Goal: Task Accomplishment & Management: Complete application form

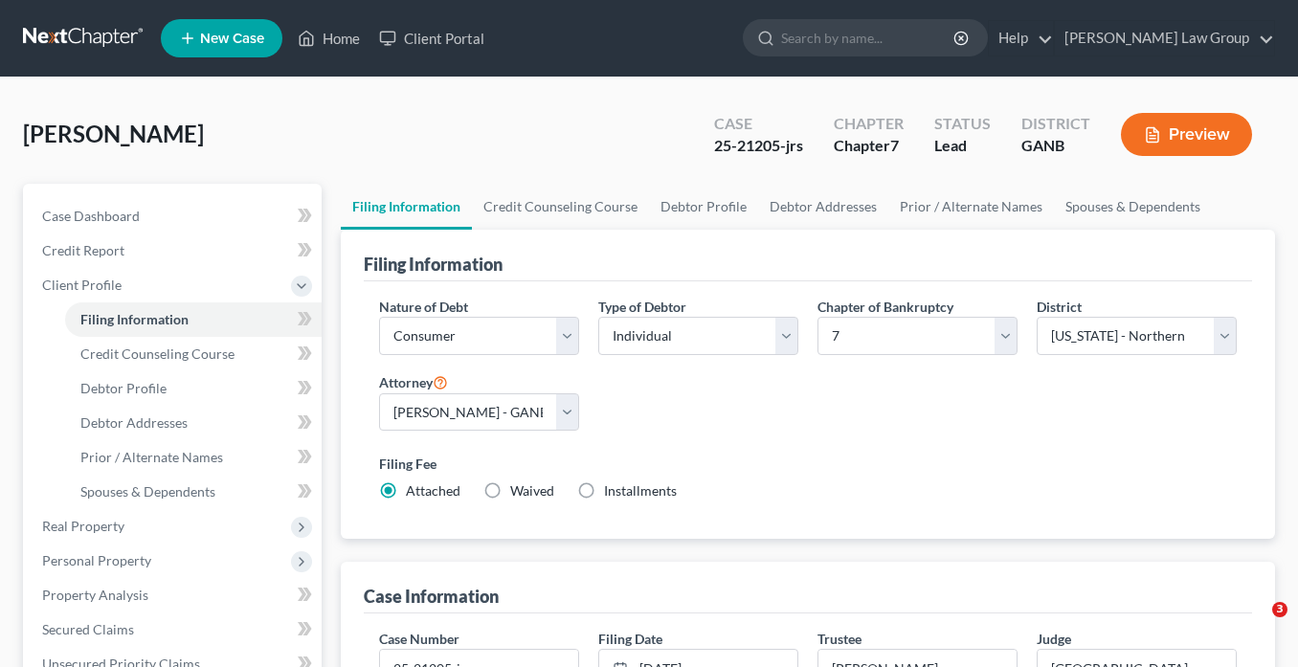
select select "1"
select select "0"
select select "19"
select select "0"
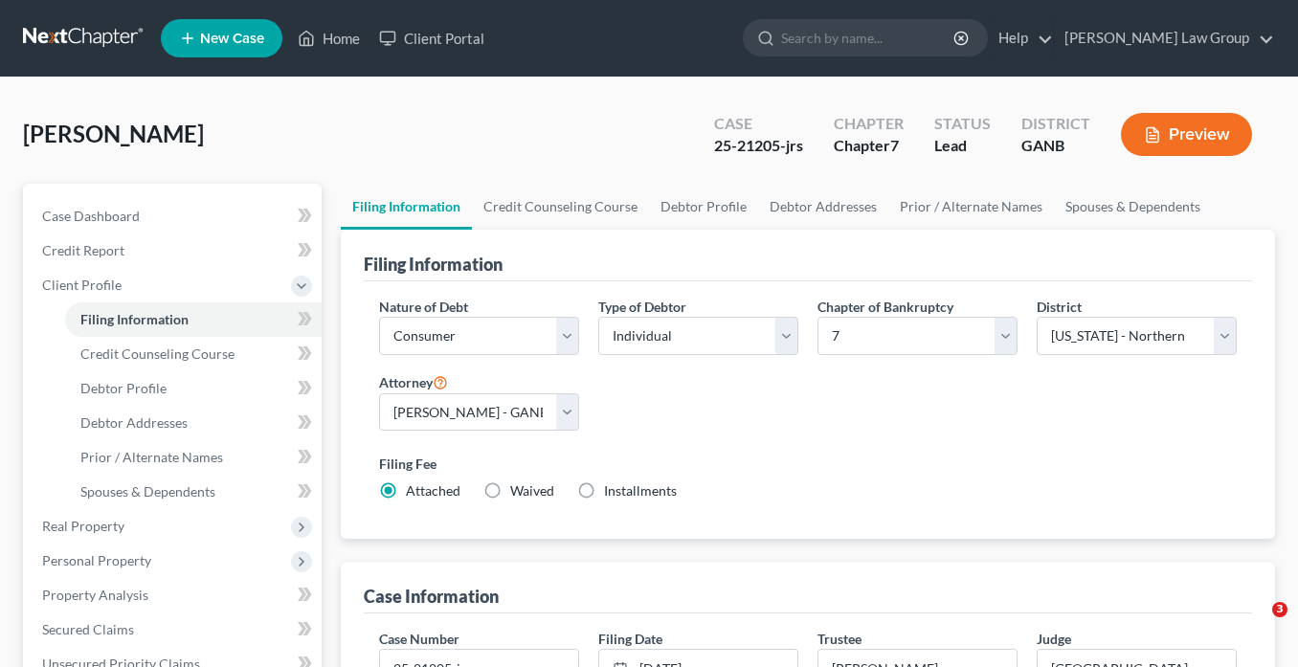
select select "10"
click at [337, 43] on link "Home" at bounding box center [328, 38] width 81 height 34
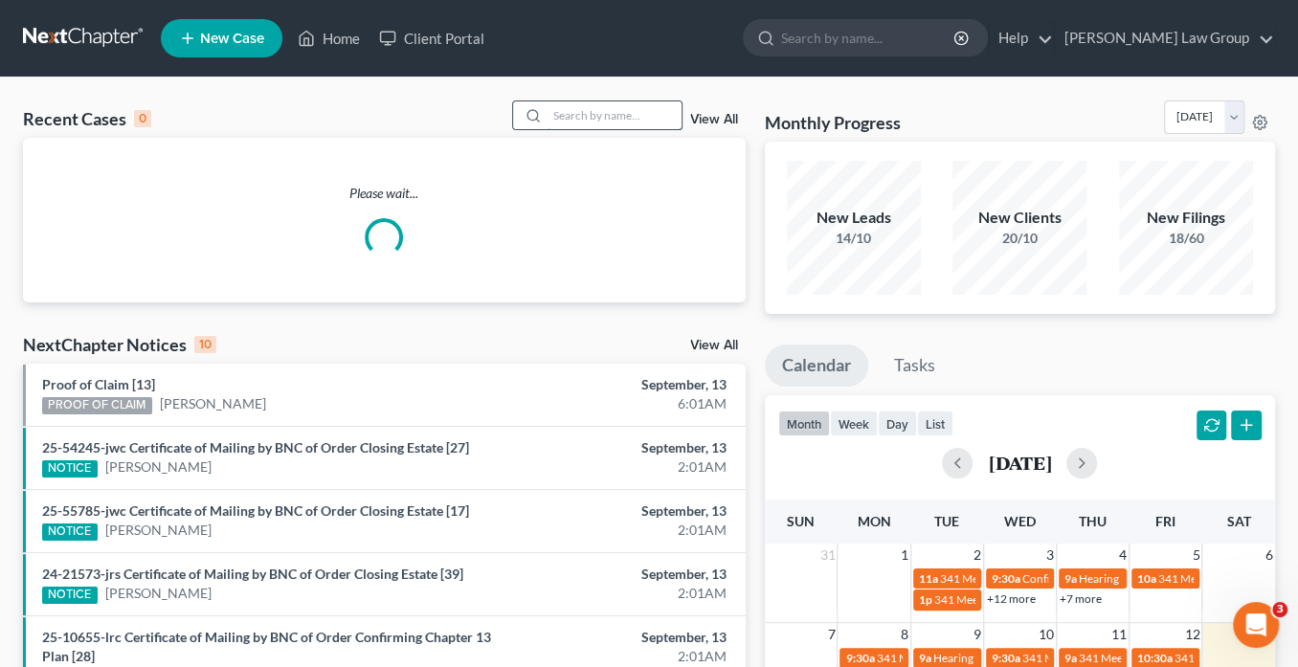
click at [579, 112] on input "search" at bounding box center [614, 115] width 134 height 28
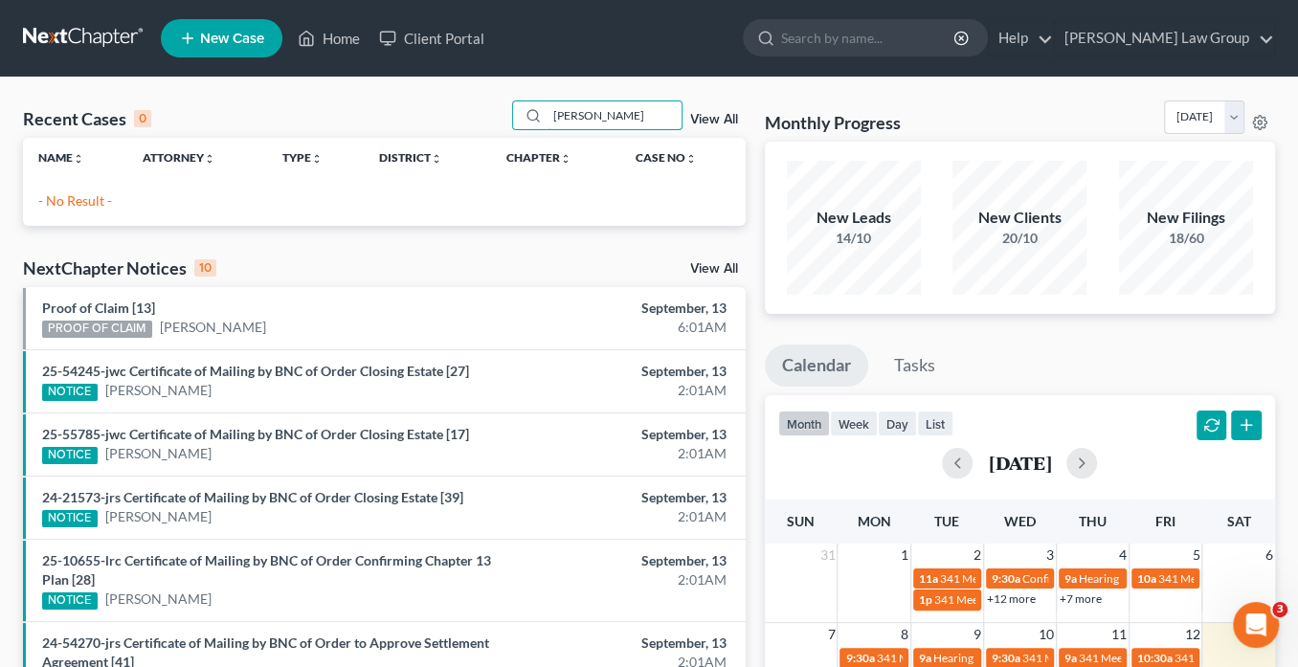
drag, startPoint x: 604, startPoint y: 120, endPoint x: 509, endPoint y: 112, distance: 95.1
click at [494, 94] on div "Recent Cases 0 [PERSON_NAME] View All Name unfold_more expand_more expand_less …" at bounding box center [649, 574] width 1298 height 993
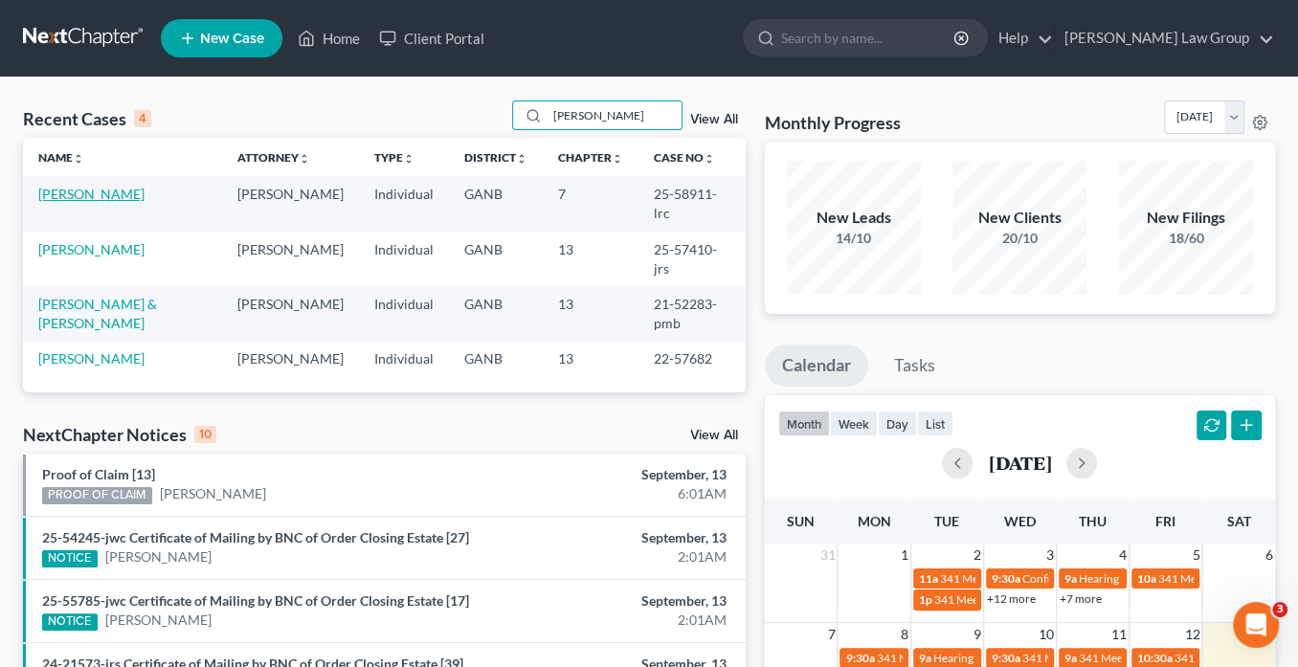
type input "[PERSON_NAME]"
click at [78, 192] on link "[PERSON_NAME]" at bounding box center [91, 194] width 106 height 16
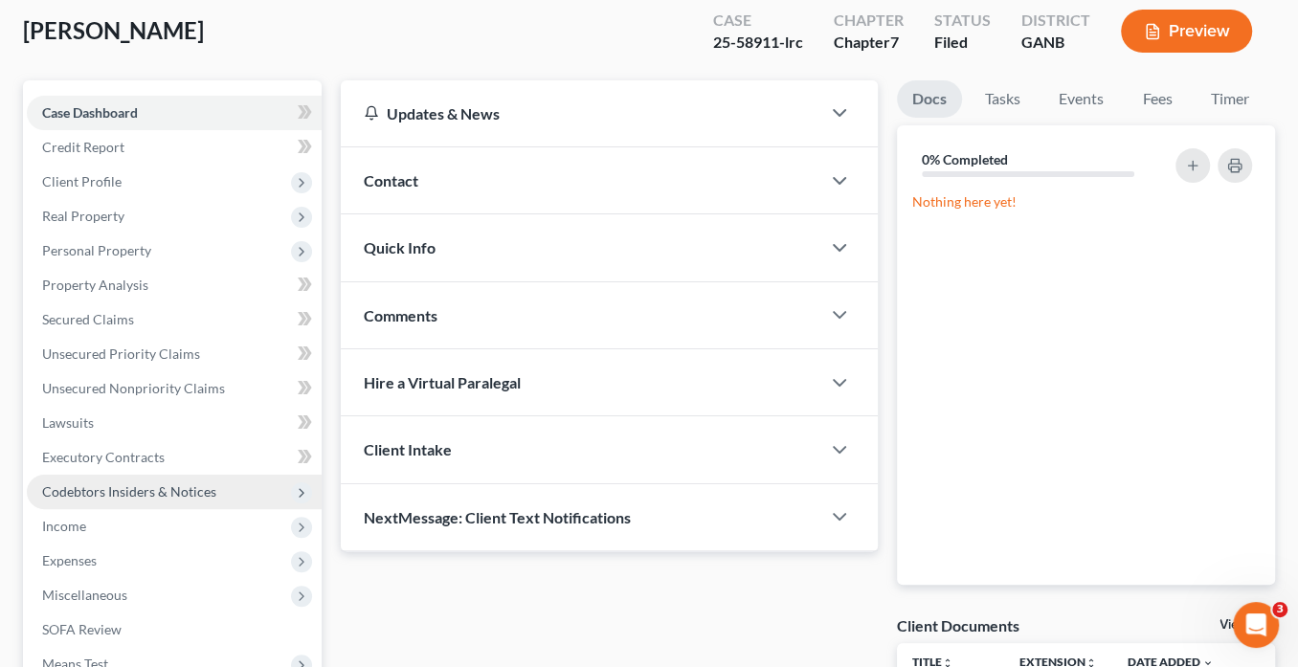
scroll to position [153, 0]
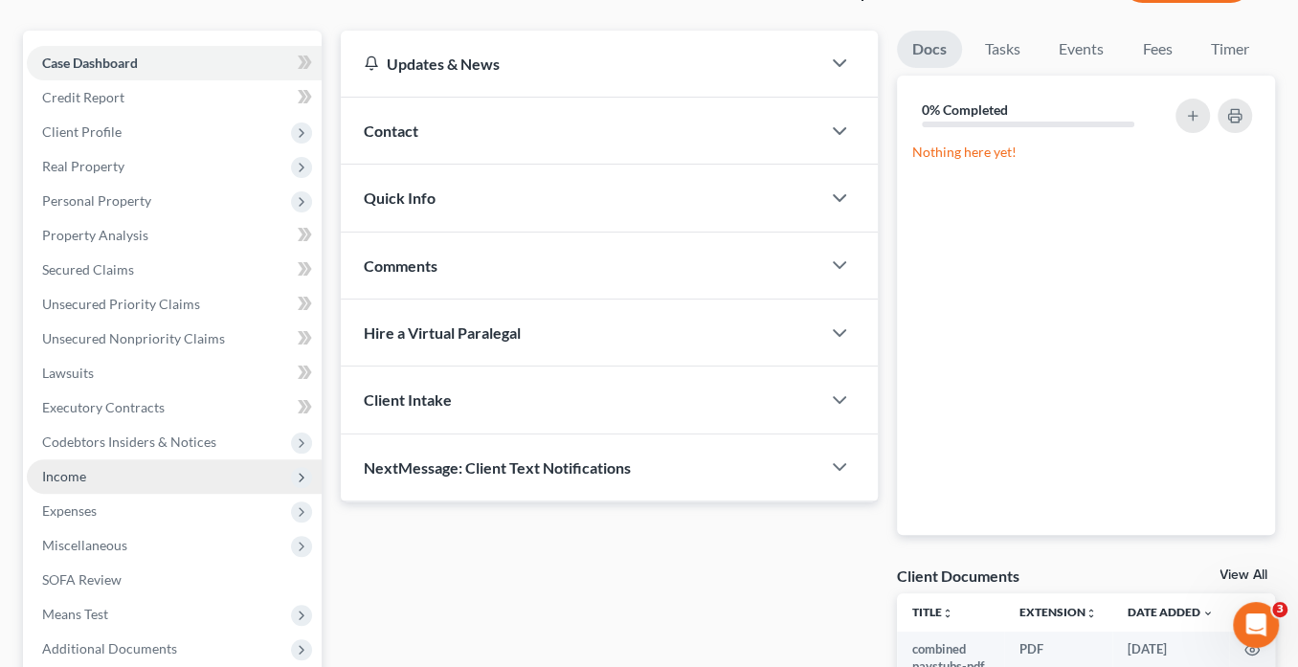
click at [86, 479] on span "Income" at bounding box center [174, 476] width 295 height 34
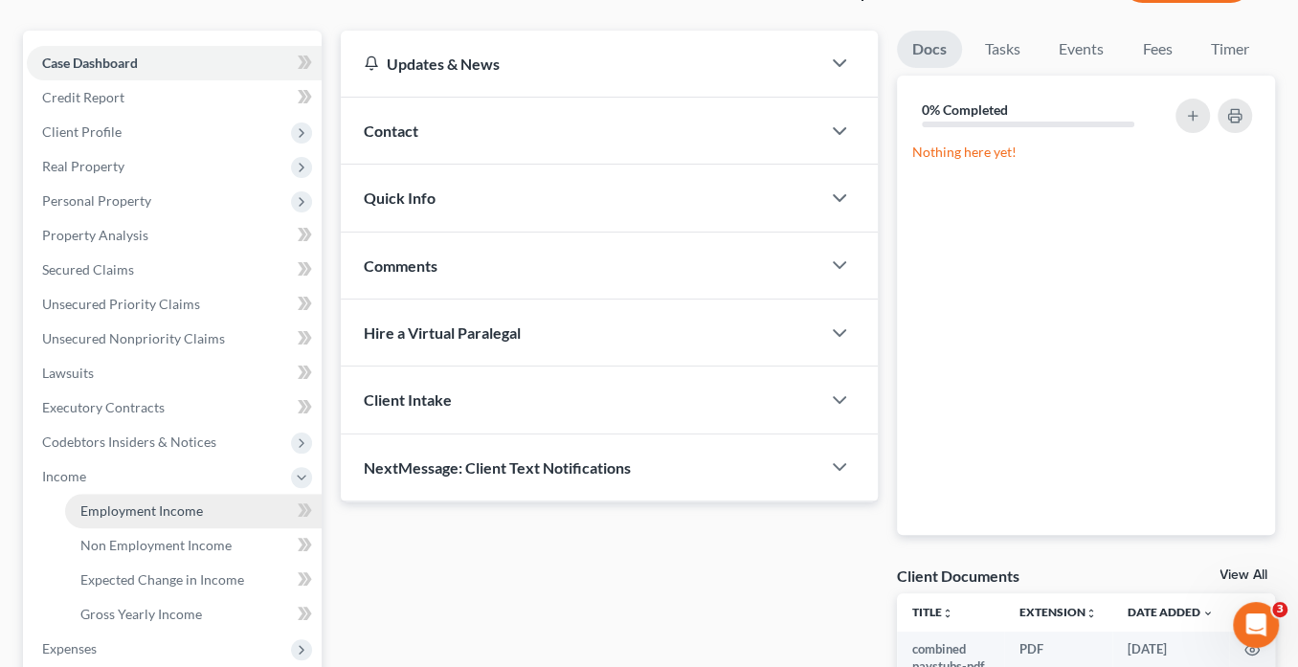
click at [124, 511] on span "Employment Income" at bounding box center [141, 510] width 123 height 16
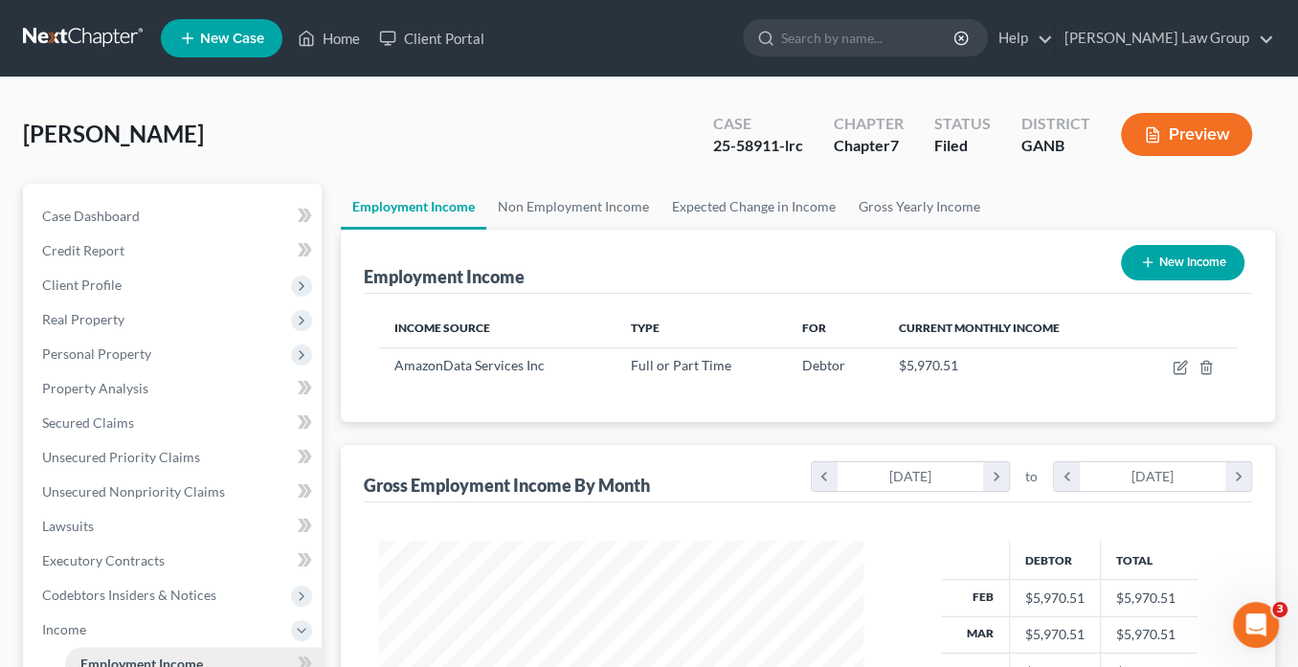
scroll to position [340, 522]
